Goal: Task Accomplishment & Management: Use online tool/utility

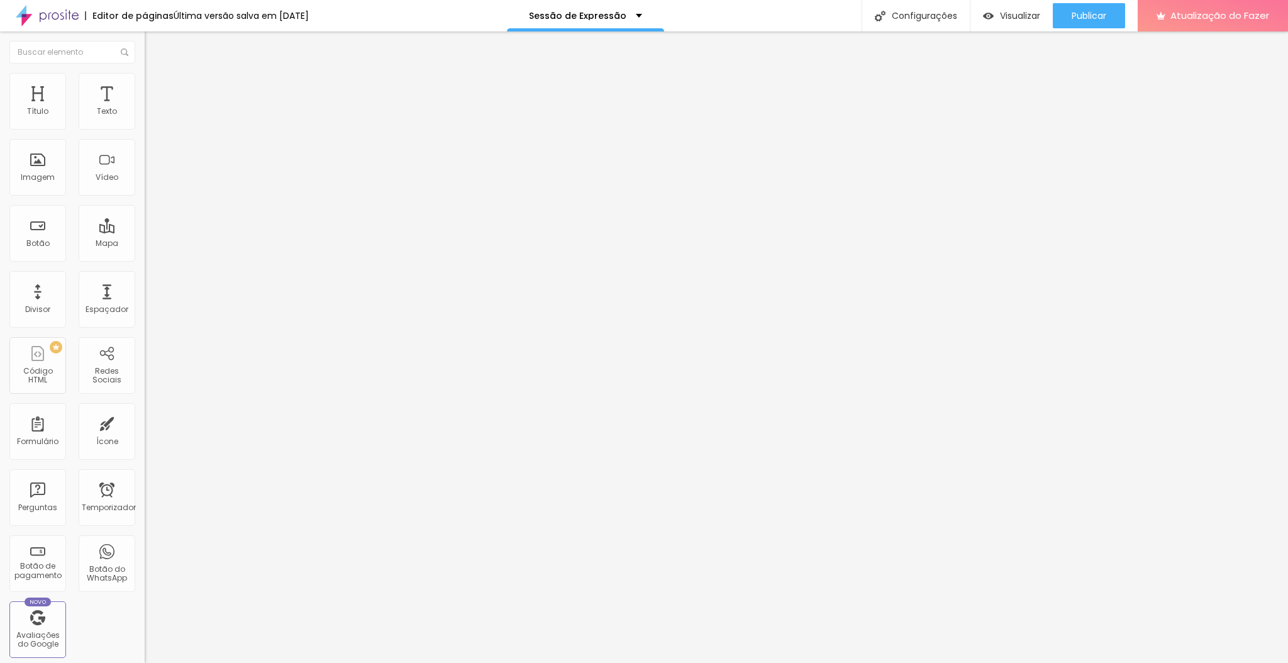
click at [156, 87] on font "Estilo" at bounding box center [165, 81] width 19 height 11
click at [145, 86] on li "Avançado" at bounding box center [217, 92] width 145 height 13
click at [156, 87] on font "Estilo" at bounding box center [165, 81] width 19 height 11
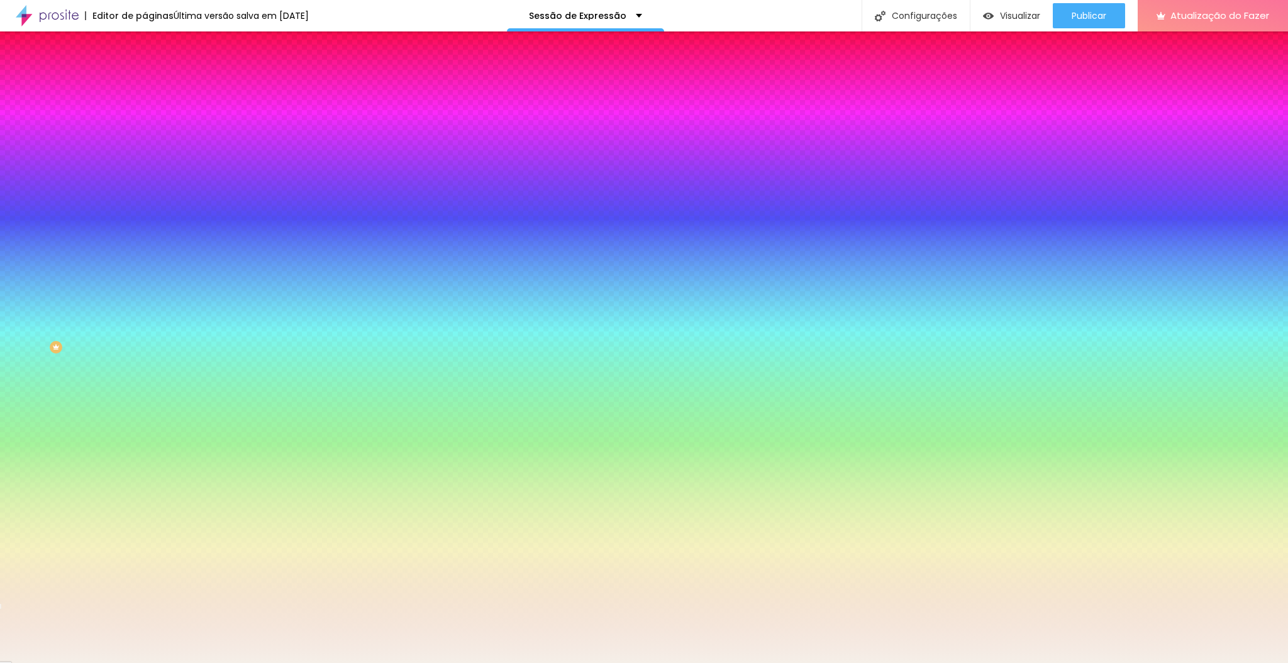
click at [156, 89] on font "Avançado" at bounding box center [176, 94] width 41 height 11
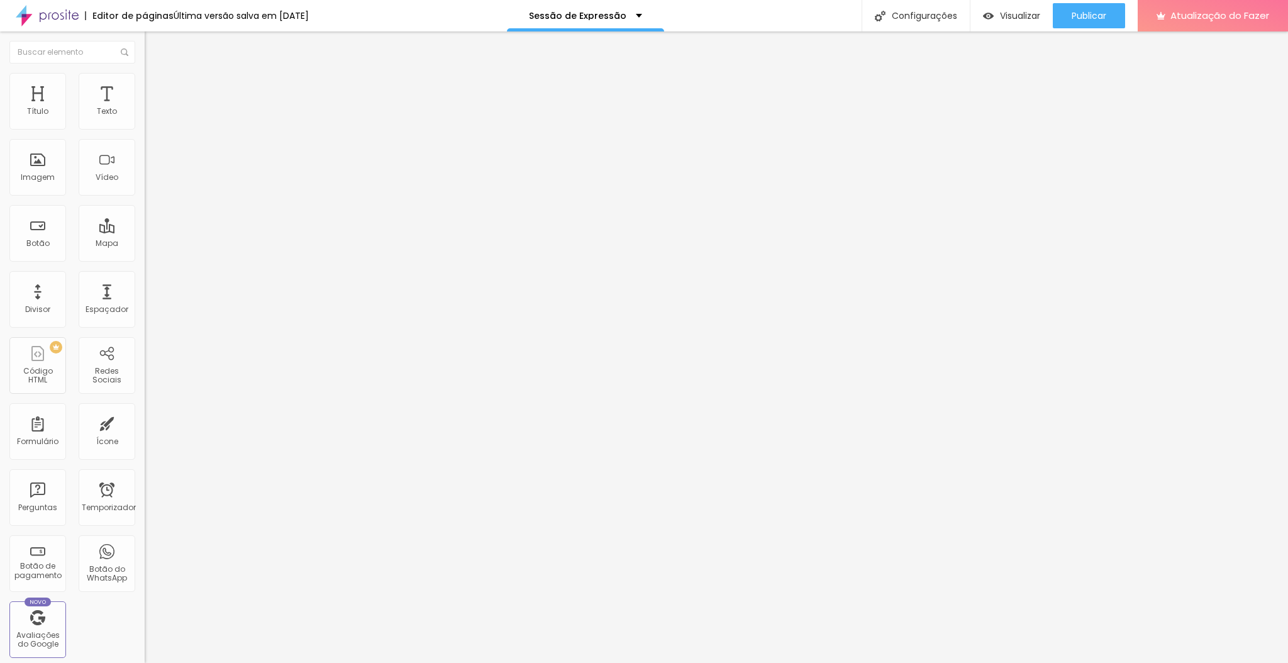
click at [145, 77] on li "Estilo" at bounding box center [217, 79] width 145 height 13
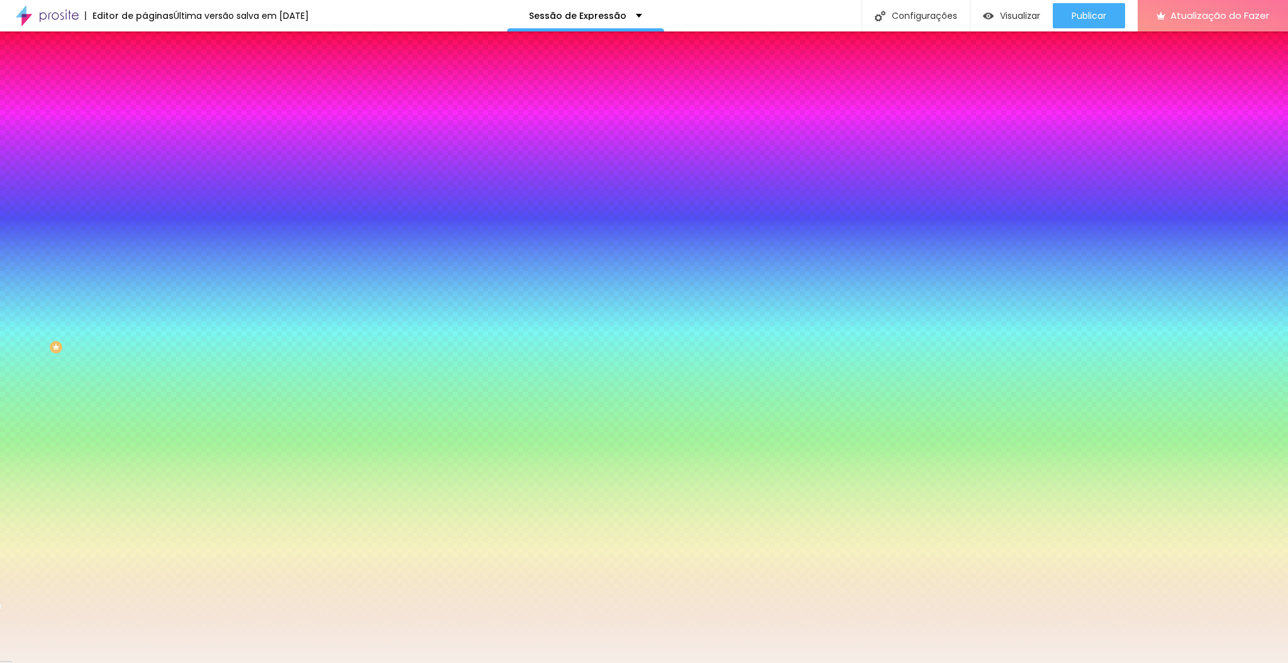
click at [145, 67] on li "Conteúdo" at bounding box center [217, 66] width 145 height 13
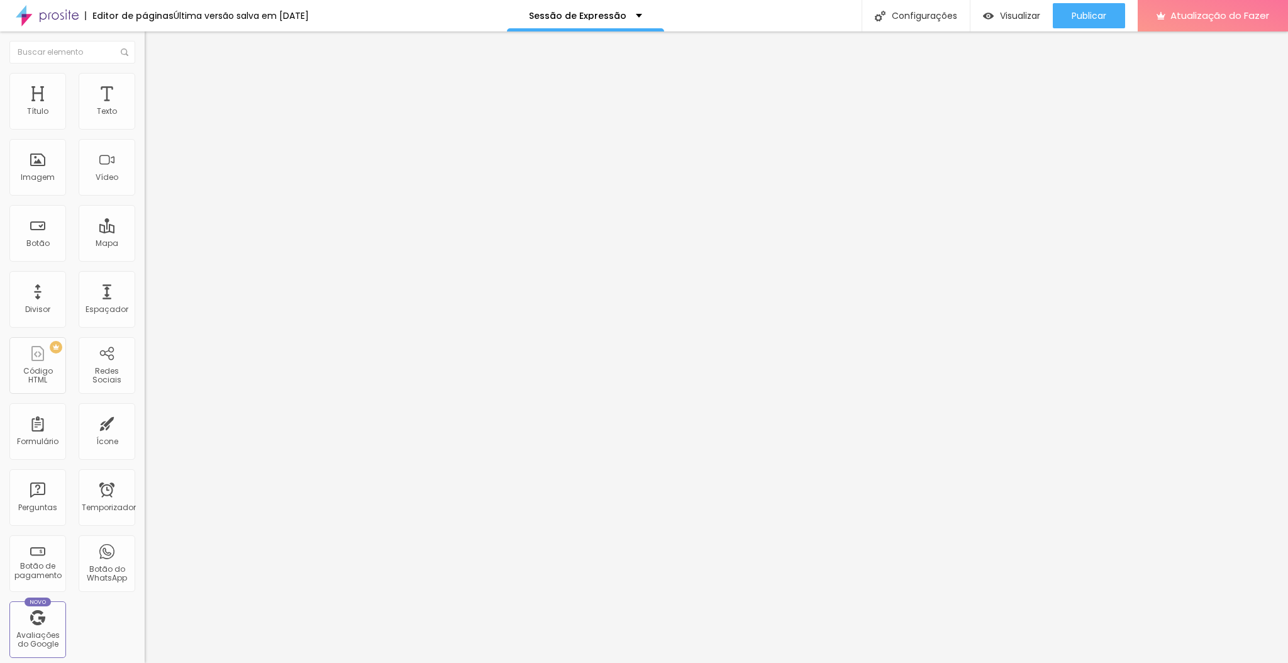
click at [145, 114] on font "Encaixotado" at bounding box center [169, 109] width 49 height 11
click at [145, 134] on font "Completo" at bounding box center [164, 128] width 38 height 11
click at [145, 122] on font "Encaixotado" at bounding box center [169, 116] width 49 height 11
click at [145, 45] on button "Editar nulo" at bounding box center [217, 45] width 145 height 29
